Goal: Information Seeking & Learning: Learn about a topic

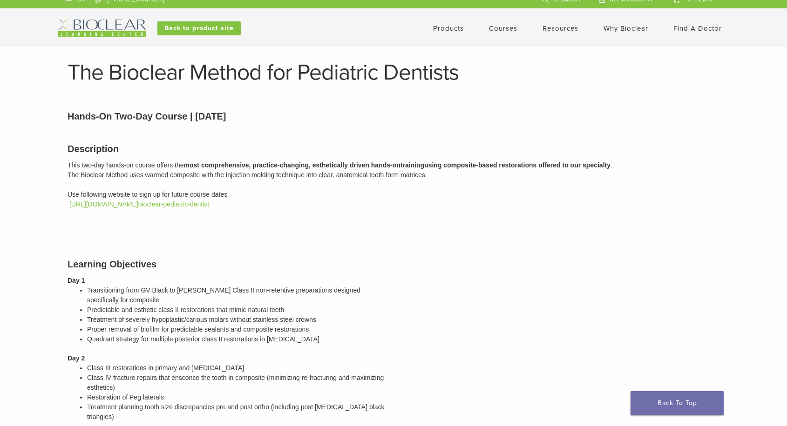
scroll to position [13, 0]
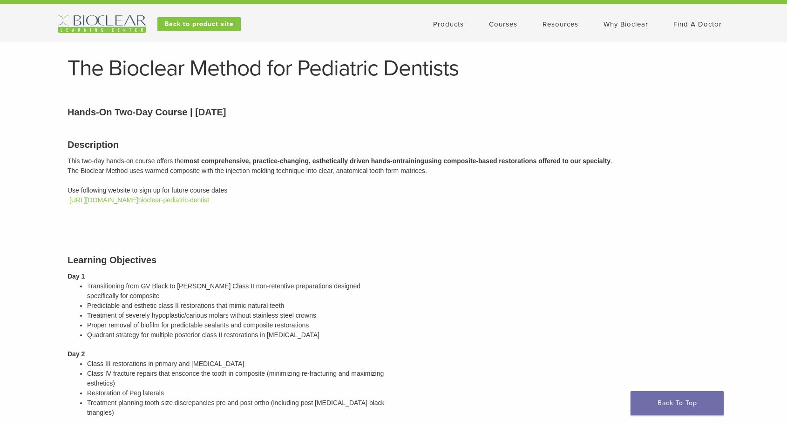
click at [501, 24] on link "Courses" at bounding box center [503, 24] width 28 height 8
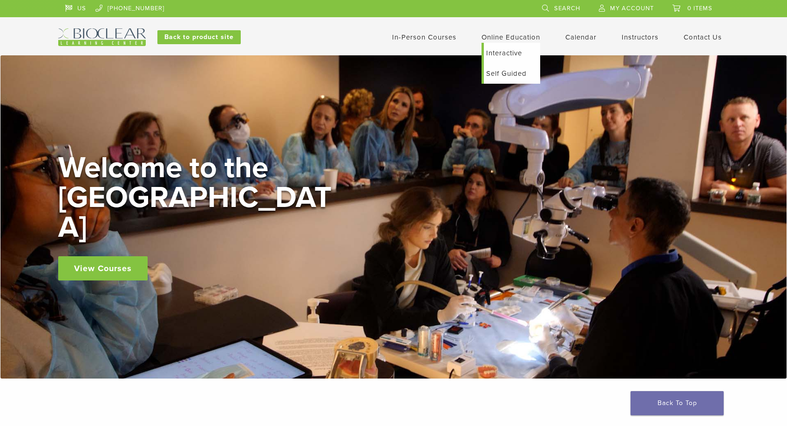
click at [503, 53] on link "Interactive" at bounding box center [512, 53] width 56 height 20
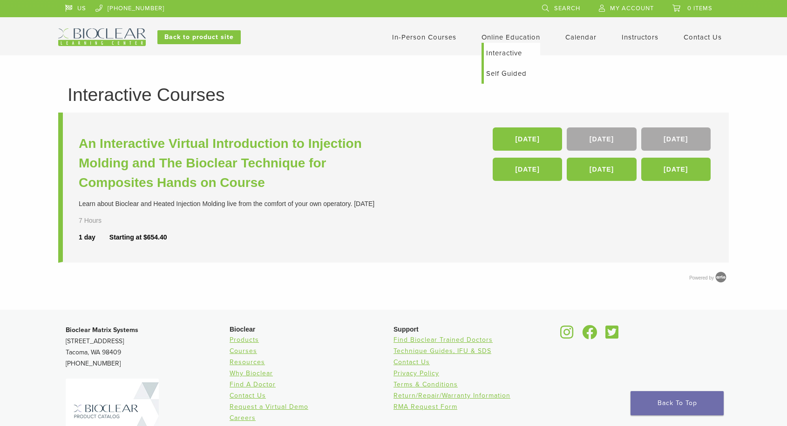
click at [507, 72] on link "Self Guided" at bounding box center [512, 73] width 56 height 20
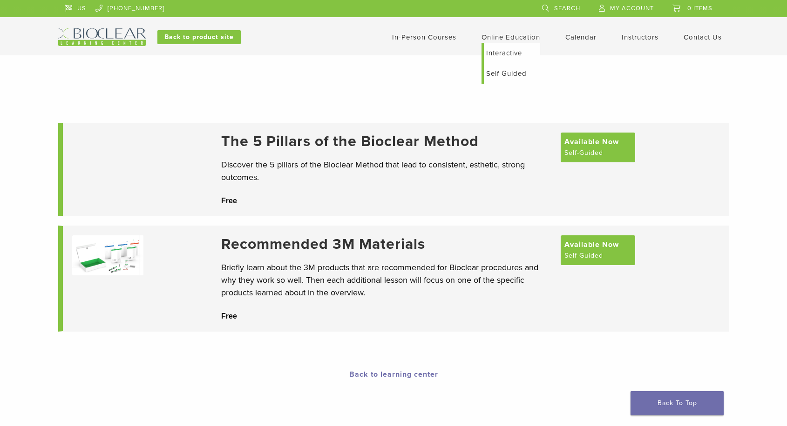
click at [500, 52] on link "Interactive" at bounding box center [512, 53] width 56 height 20
click at [583, 38] on link "Calendar" at bounding box center [580, 37] width 31 height 8
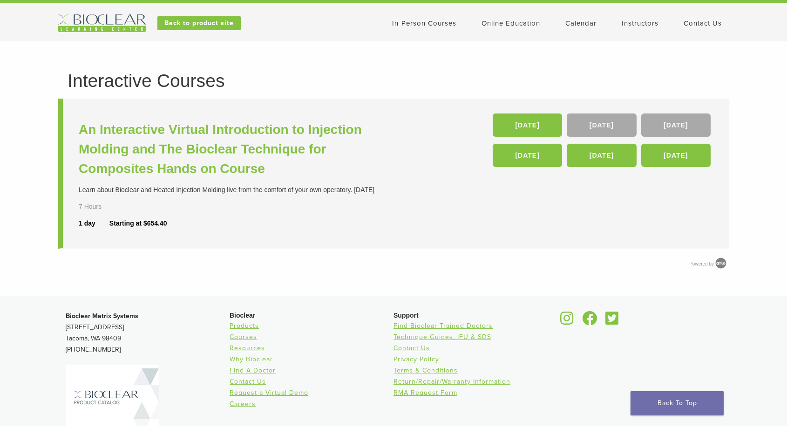
scroll to position [12, 0]
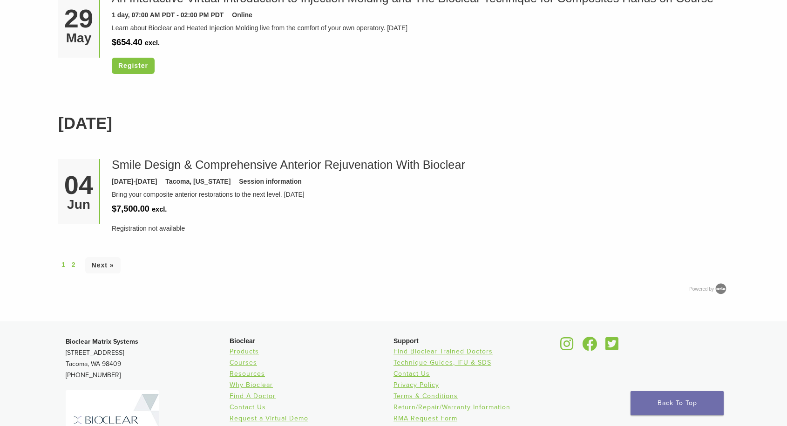
scroll to position [2626, 0]
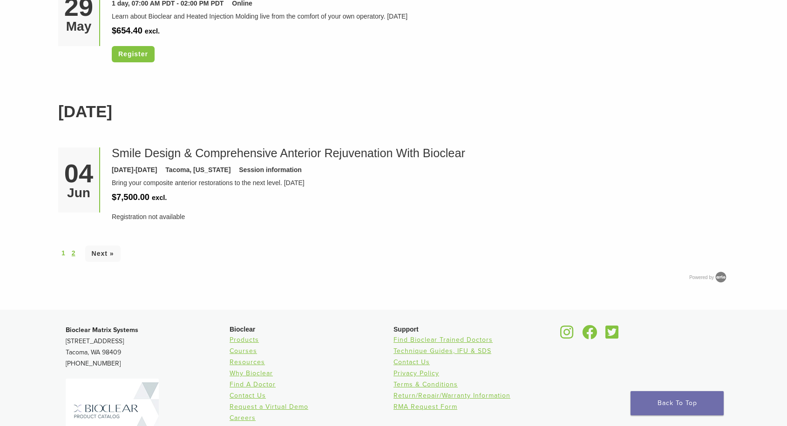
click at [74, 256] on link "2" at bounding box center [74, 254] width 4 height 10
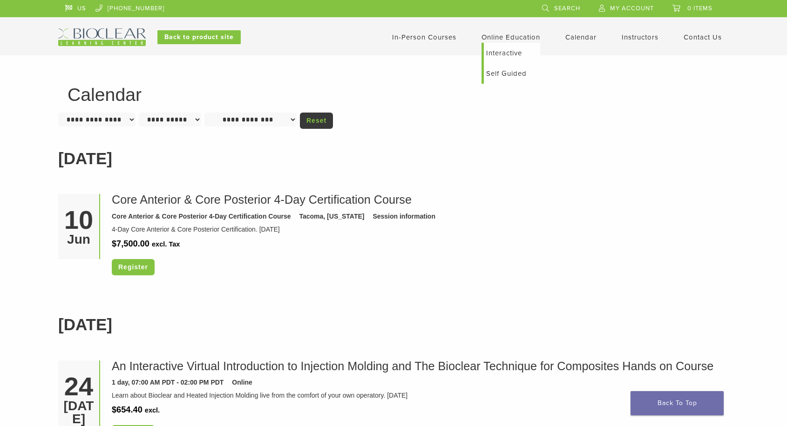
click at [512, 54] on link "Interactive" at bounding box center [512, 53] width 56 height 20
